Goal: Task Accomplishment & Management: Use online tool/utility

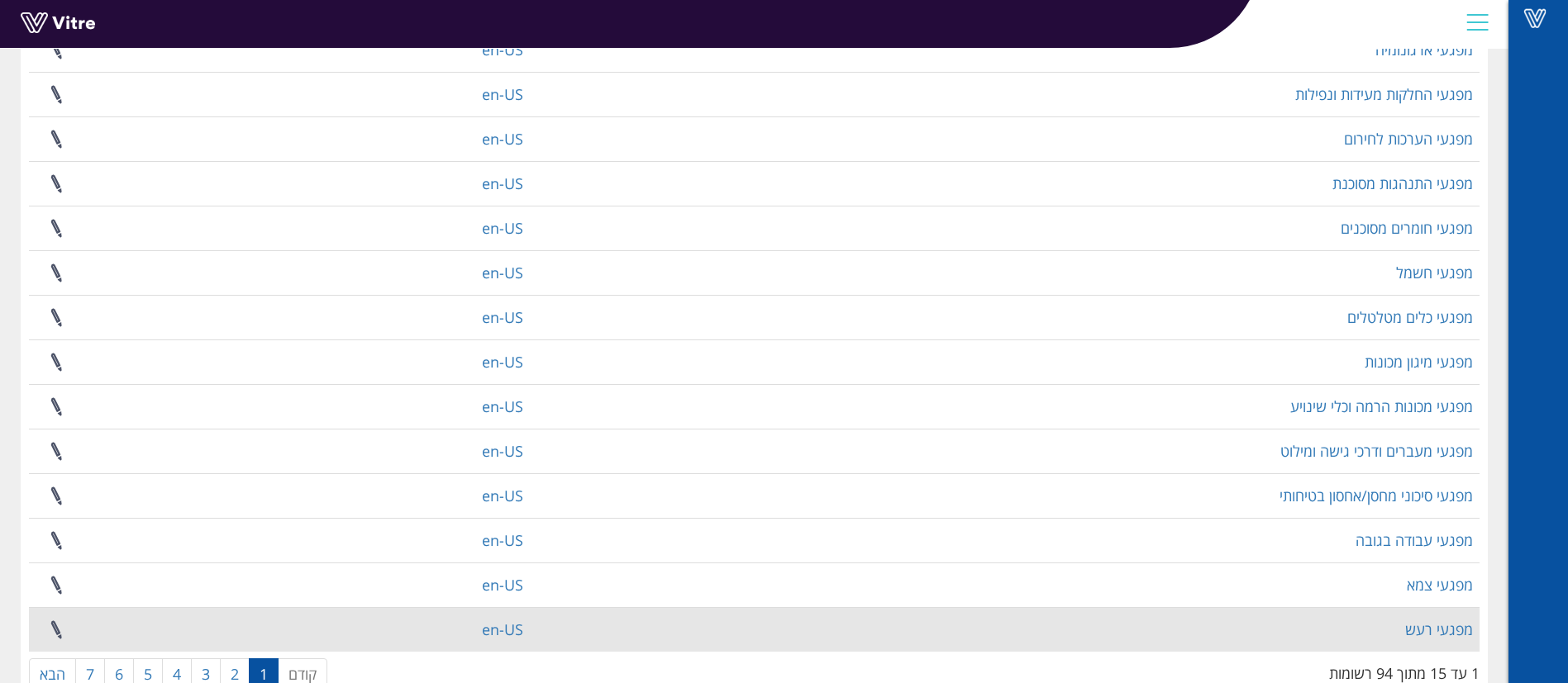
scroll to position [269, 0]
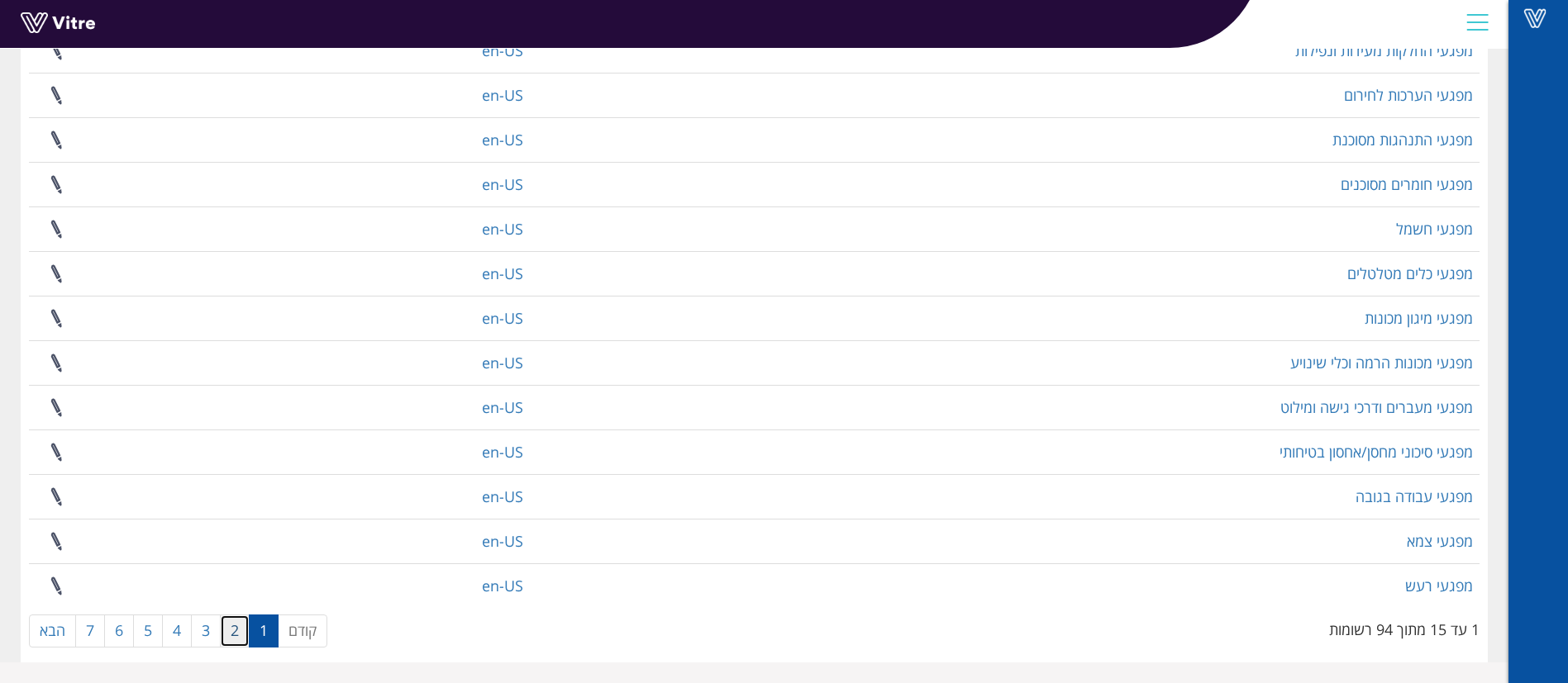
click at [243, 634] on link "2" at bounding box center [234, 631] width 30 height 33
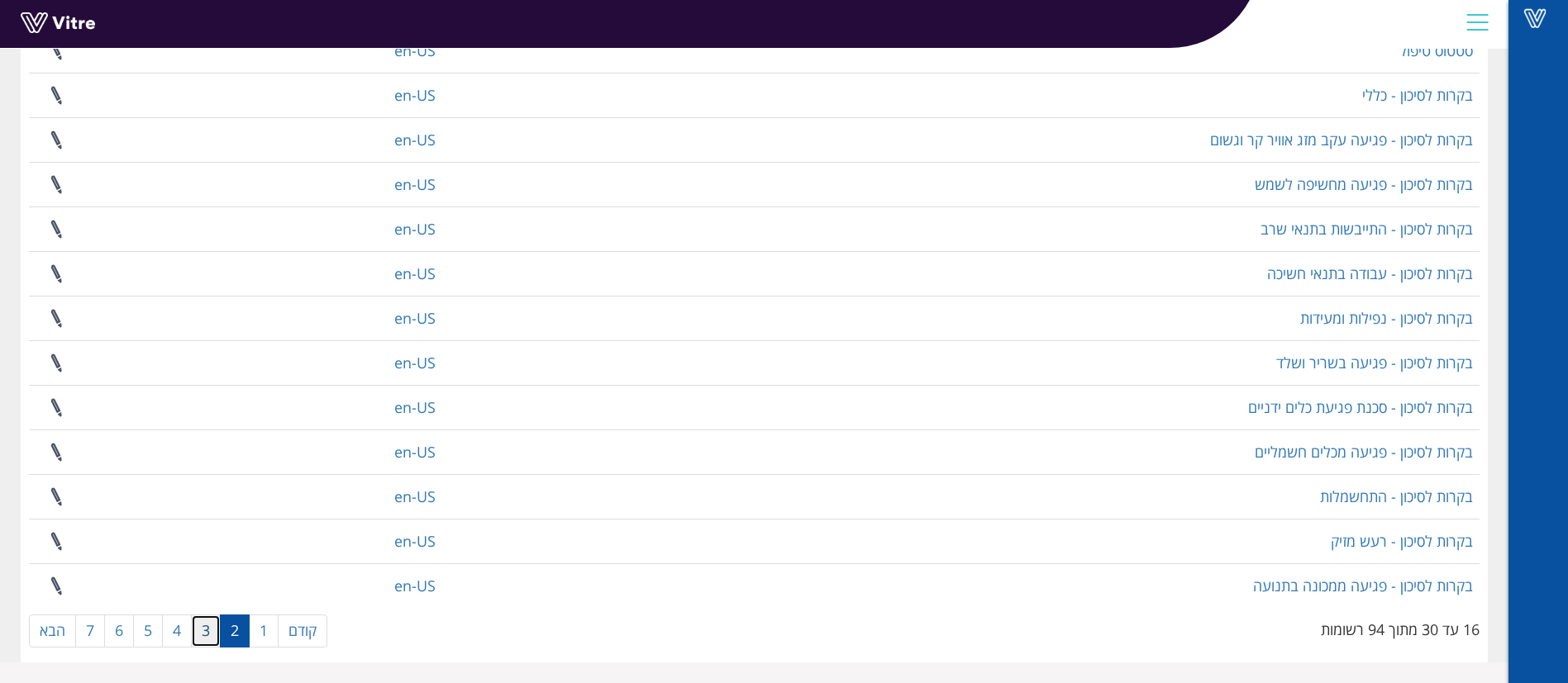
click at [207, 632] on link "3" at bounding box center [206, 631] width 30 height 33
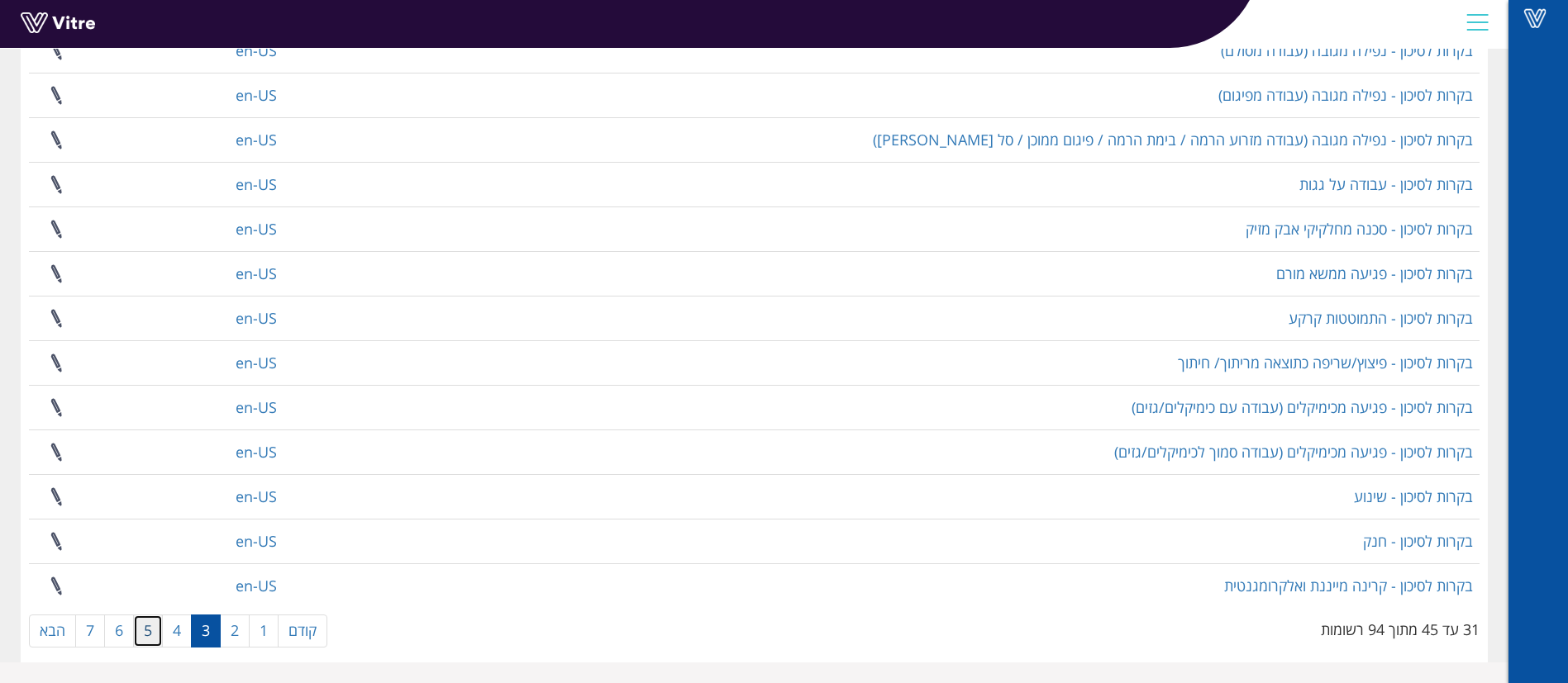
click at [139, 637] on link "5" at bounding box center [148, 631] width 30 height 33
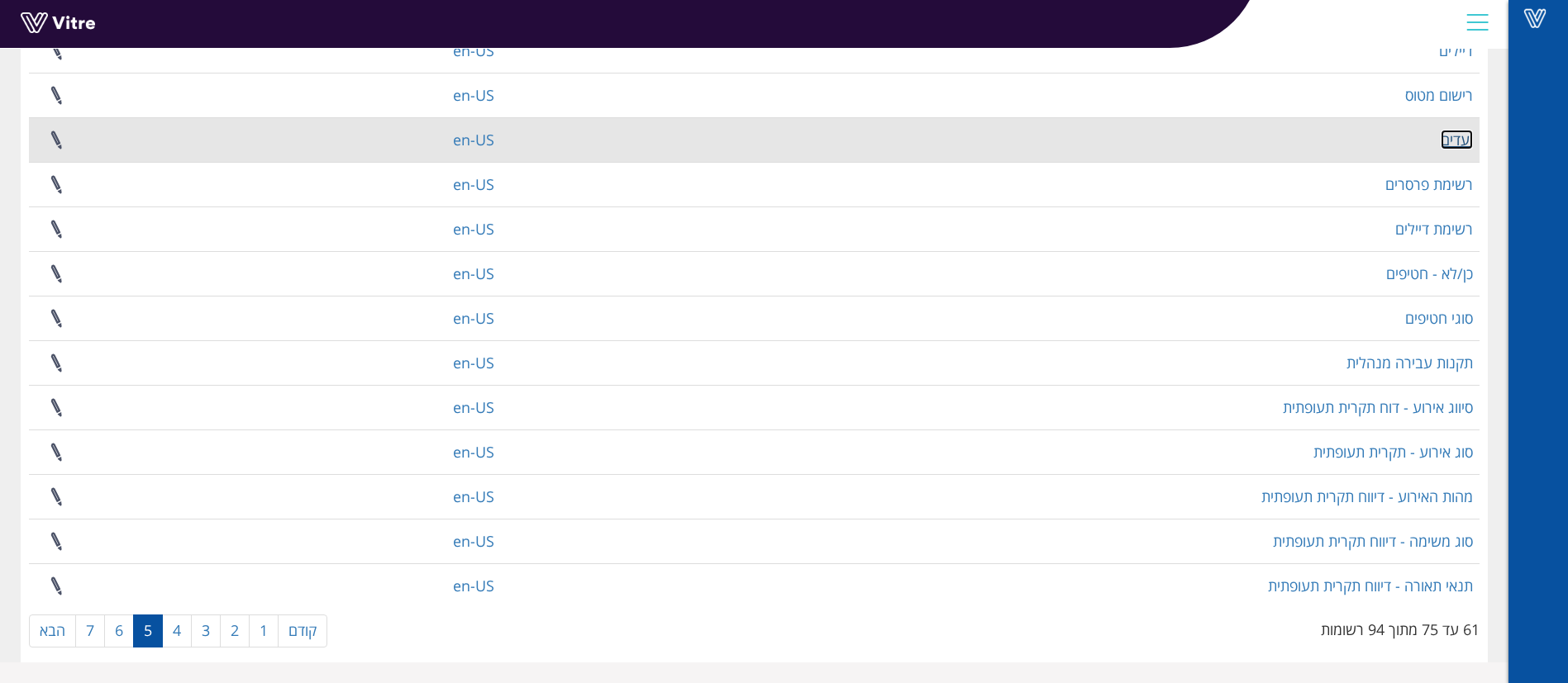
click at [1456, 146] on link "יעדים" at bounding box center [1457, 139] width 32 height 20
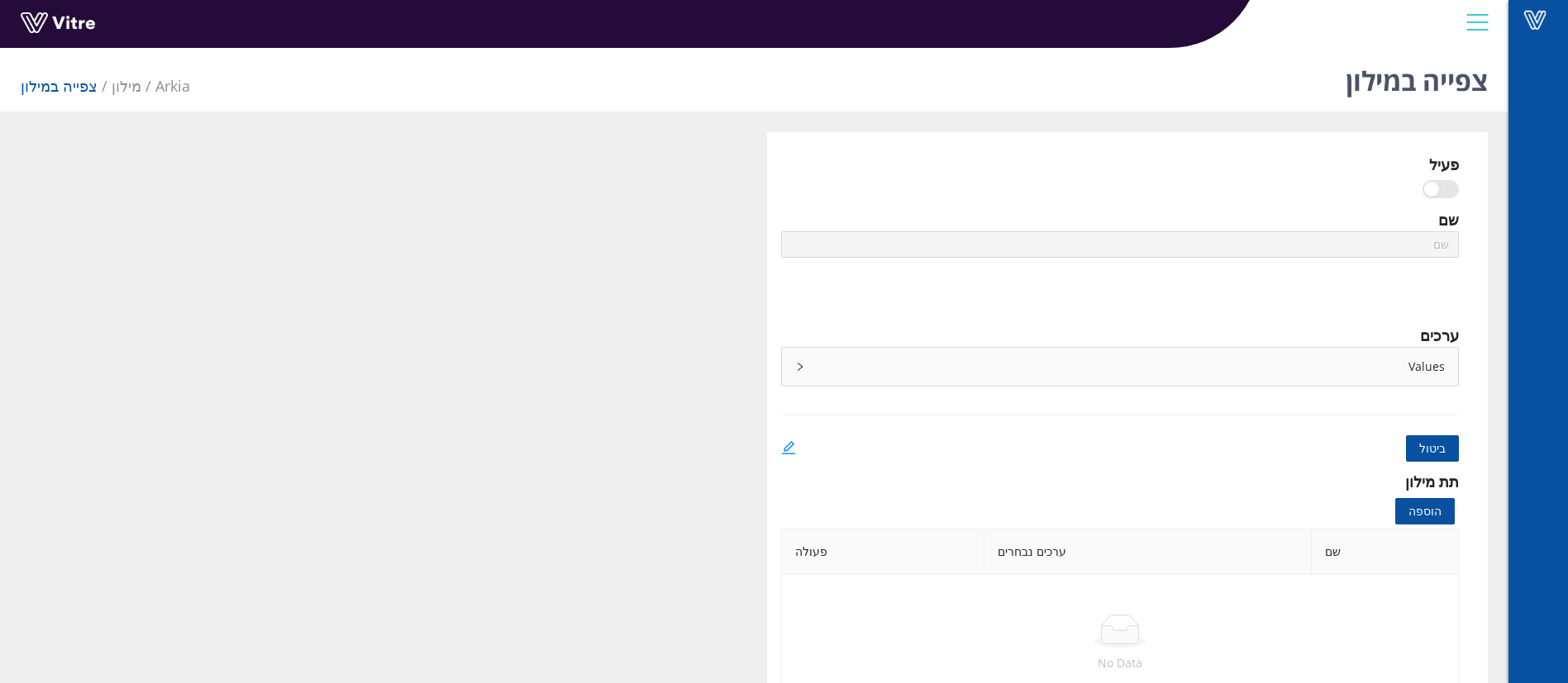
type input "יעדים"
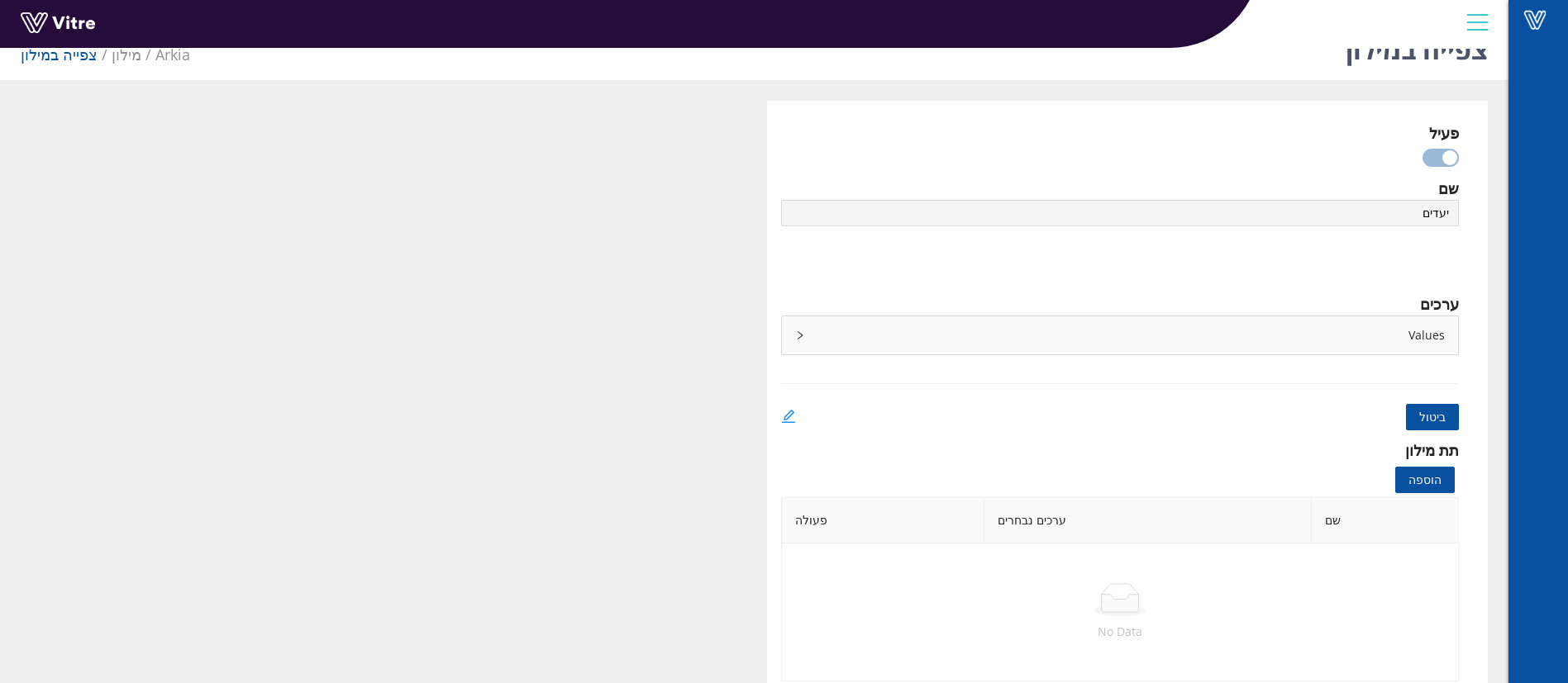
scroll to position [48, 0]
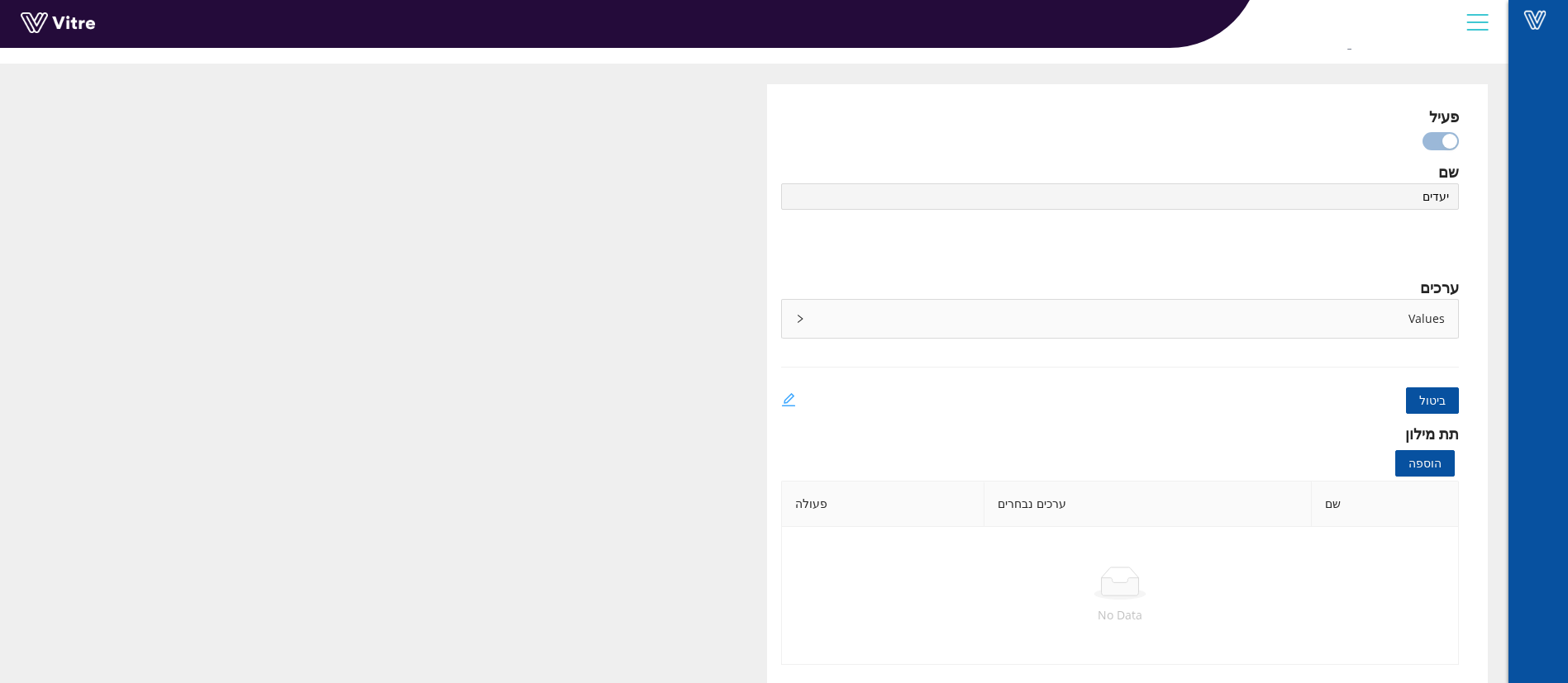
click at [786, 392] on icon "edit" at bounding box center [789, 400] width 15 height 15
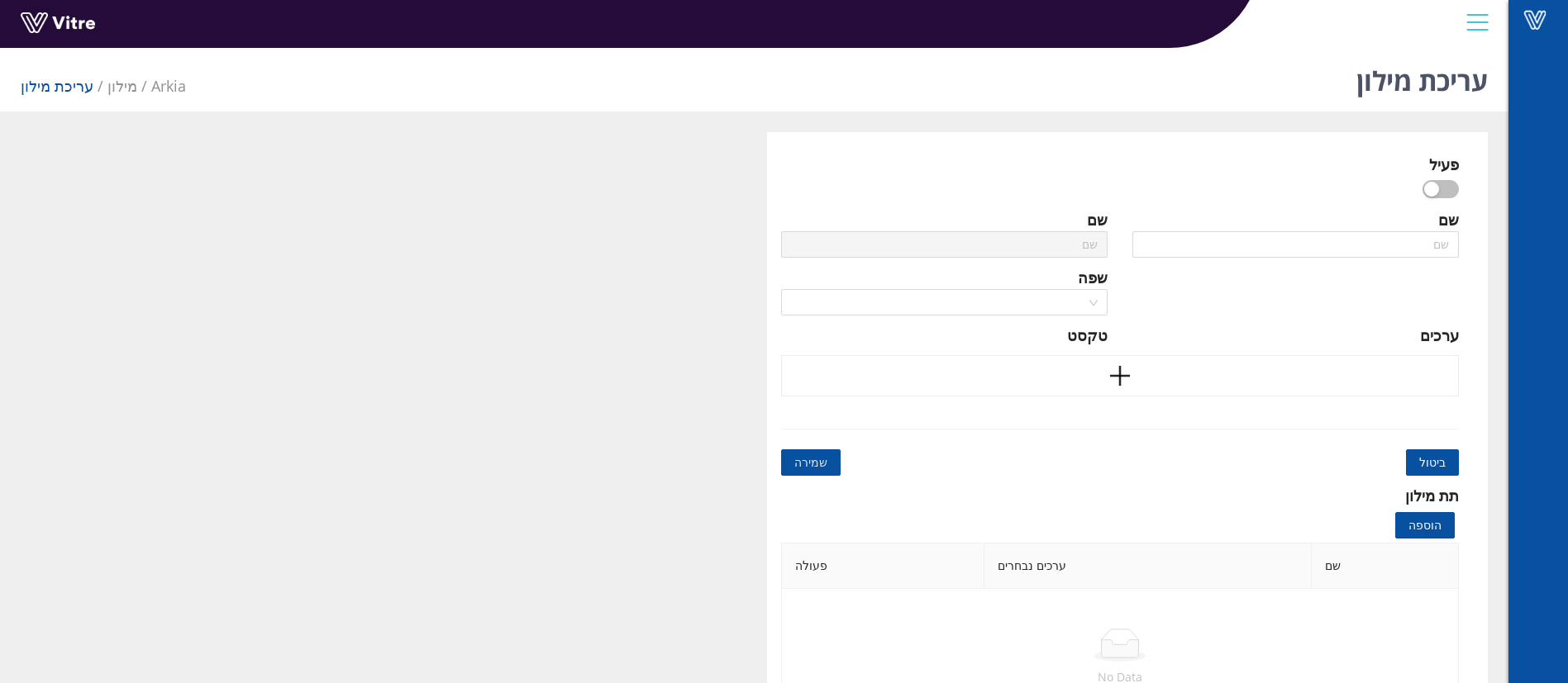
type input "יעדים"
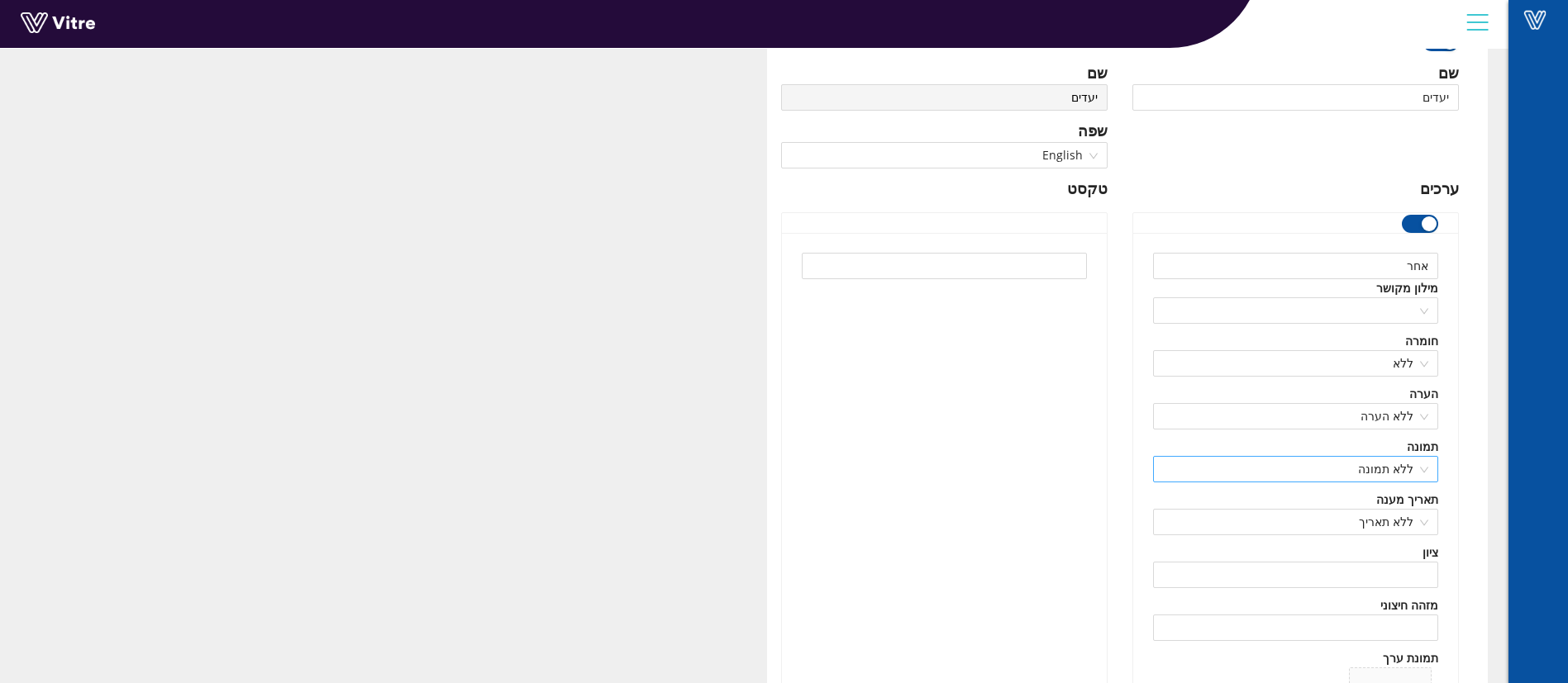
scroll to position [186, 0]
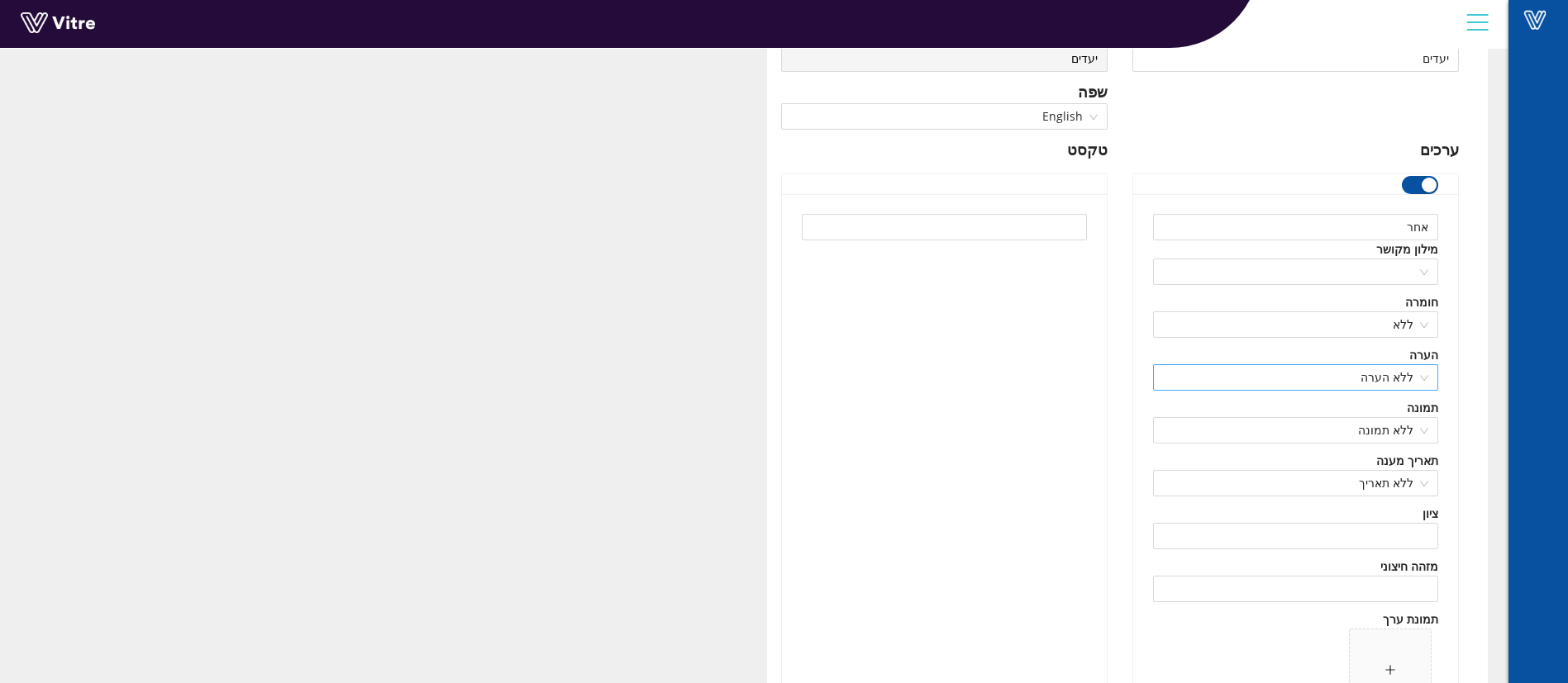
click at [1309, 380] on span "ללא הערה" at bounding box center [1296, 377] width 265 height 25
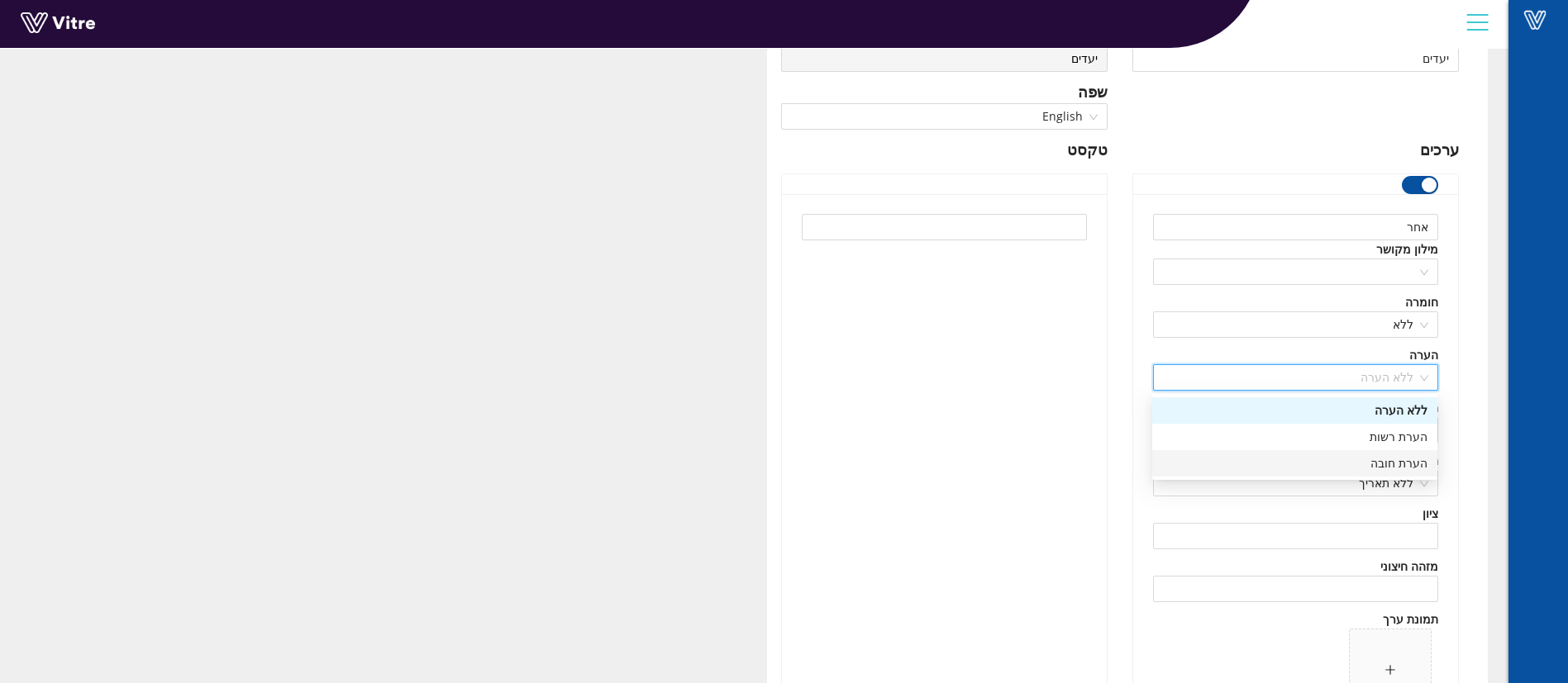
click at [1319, 462] on div "הערת חובה" at bounding box center [1295, 464] width 265 height 18
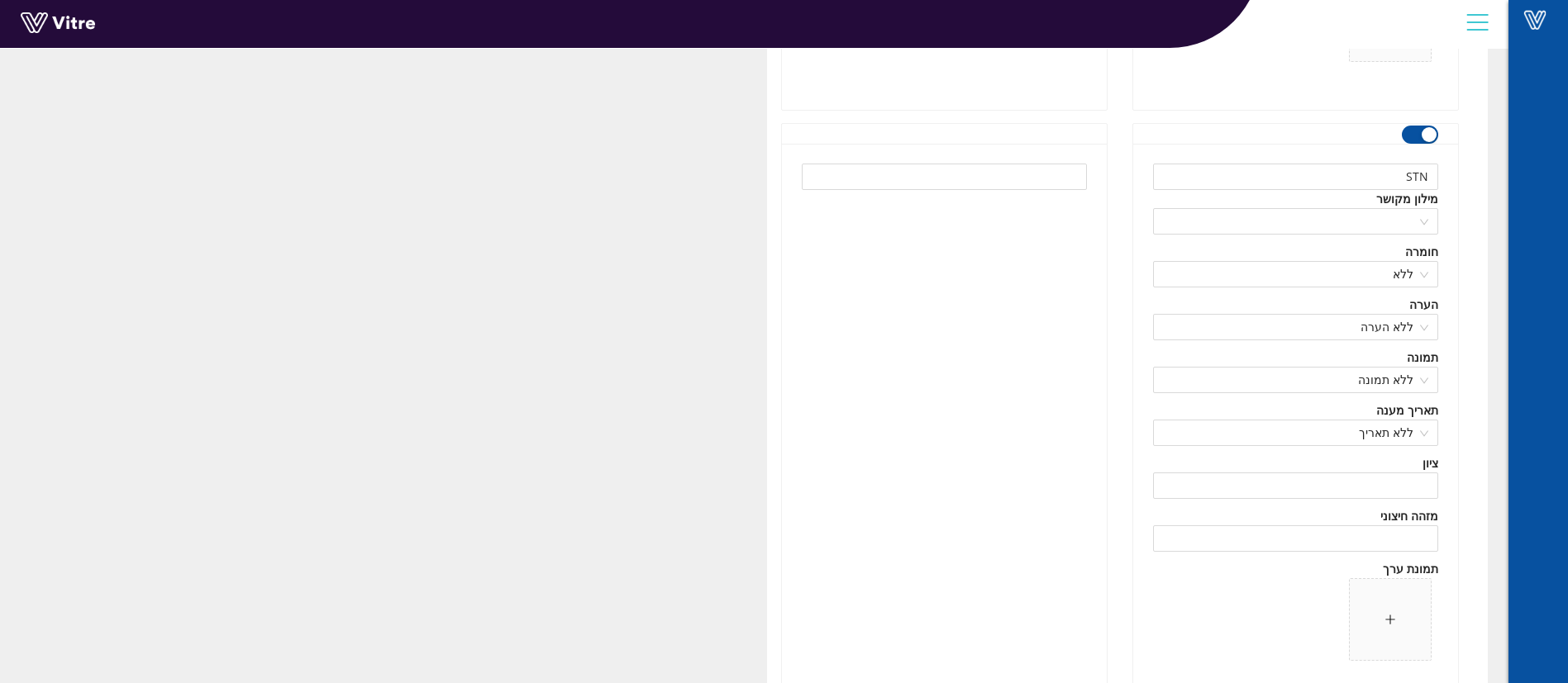
scroll to position [41408, 0]
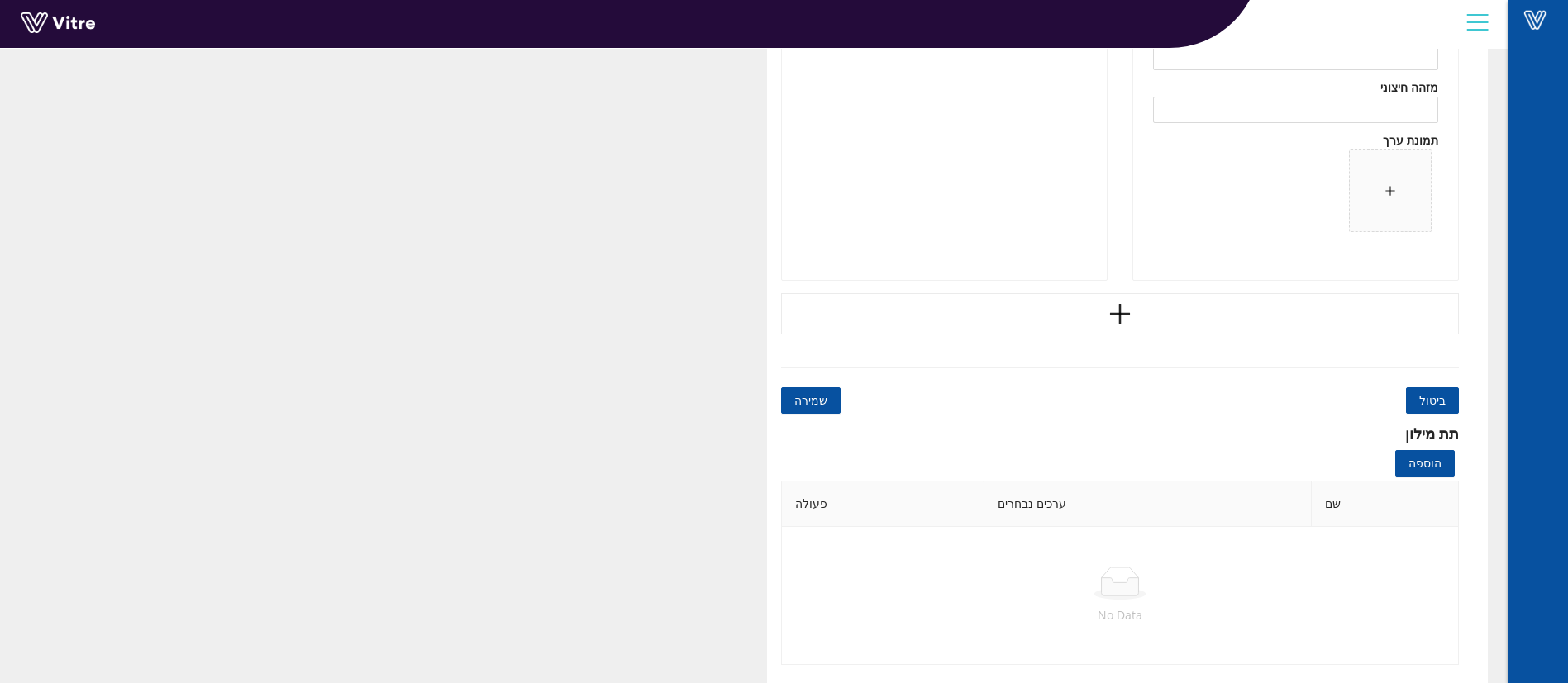
click at [810, 405] on span "שמירה" at bounding box center [811, 401] width 33 height 18
